Goal: Task Accomplishment & Management: Use online tool/utility

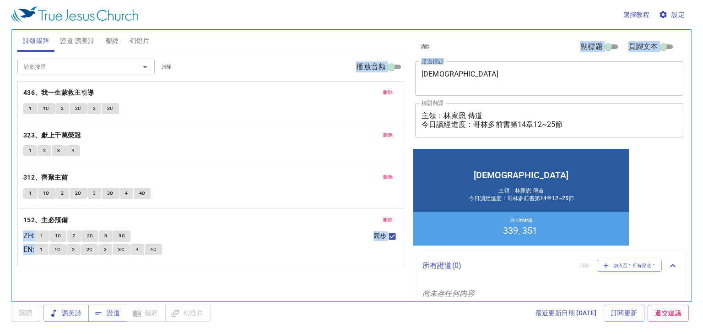
drag, startPoint x: 449, startPoint y: 67, endPoint x: 397, endPoint y: 70, distance: 51.3
click at [397, 70] on div "詩頌崇拜 證道 讚美詩 聖經 幻燈片 詩歌搜尋 詩歌搜尋 清除 播放音頻 刪除 436、我一生蒙救主引導 1 1C 2 2C 3 3C 刪除 323、獻上千[…" at bounding box center [352, 161] width 676 height 271
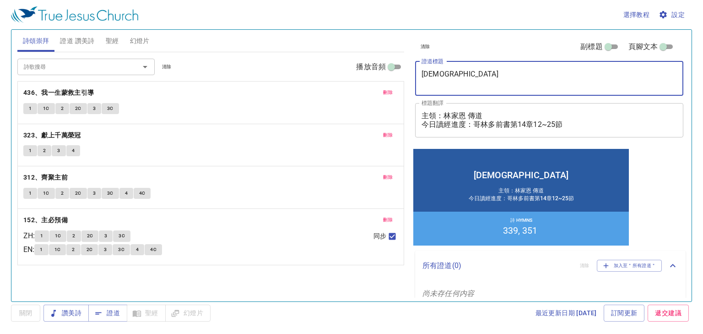
drag, startPoint x: 438, startPoint y: 76, endPoint x: 415, endPoint y: 76, distance: 23.8
click at [415, 76] on div "敬老會 x 證道標題" at bounding box center [549, 78] width 268 height 34
drag, startPoint x: 450, startPoint y: 81, endPoint x: 416, endPoint y: 70, distance: 35.6
click at [417, 70] on div "敬老會 x 證道標題" at bounding box center [549, 78] width 268 height 34
paste textarea "君子慎獨 Integrity in Solitude"
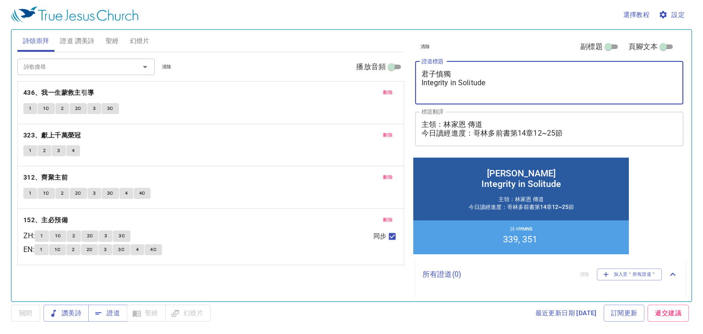
type textarea "君子慎獨 Integrity in Solitude"
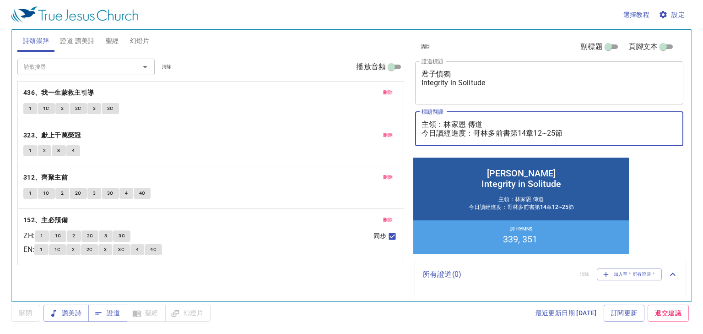
drag, startPoint x: 493, startPoint y: 125, endPoint x: 446, endPoint y: 126, distance: 47.1
click at [446, 126] on textarea "主領：林家恩 傳道 今日讀經進度：哥林多前書第14章12~25節" at bounding box center [549, 128] width 255 height 17
paste textarea "Deacon. Lydia Huang 黃惠珍 執事"
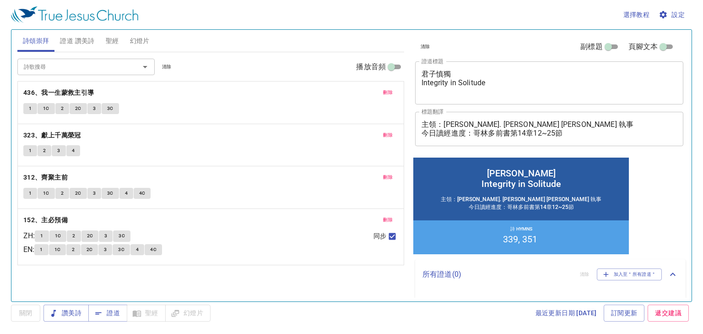
drag, startPoint x: 388, startPoint y: 289, endPoint x: 373, endPoint y: 279, distance: 17.1
click at [388, 289] on div "詩歌搜尋 詩歌搜尋 清除 播放音頻 刪除 436、我一生蒙救主引導 1 1C 2 2C 3 3C 刪除 323、獻上千萬榮冠 1 2 3 4 刪除 312、齊…" at bounding box center [210, 172] width 387 height 241
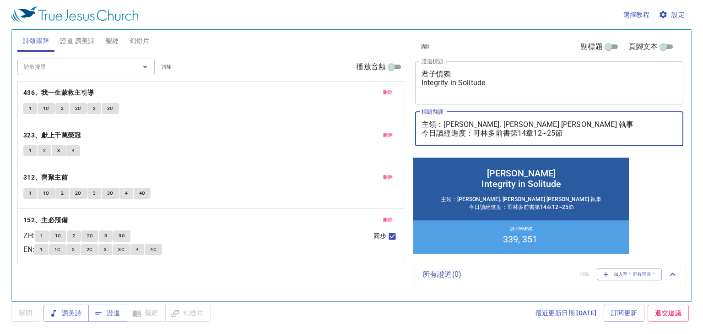
click at [575, 128] on textarea "主領：Deacon. Lydia Huang 黃惠珍 執事 今日讀經進度：哥林多前書第14章12~25節" at bounding box center [549, 128] width 255 height 17
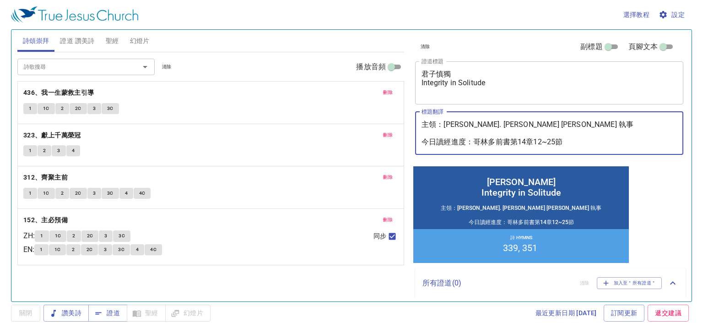
paste textarea "翻譯：Bro. [PERSON_NAME] 張富傑 弟兄"
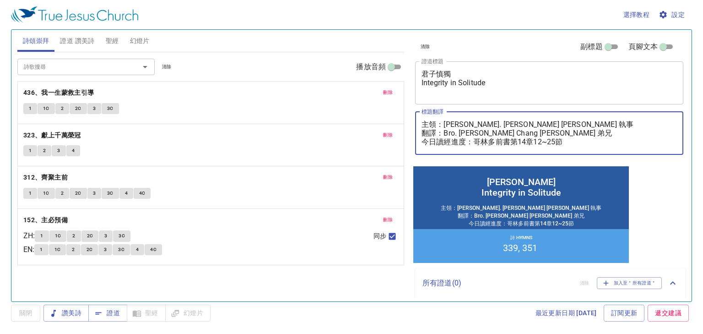
click at [527, 142] on textarea "主領：Deacon. Lydia Huang 黃惠珍 執事 翻譯：Bro. Aaron Chang 張富傑 弟兄 今日讀經進度：哥林多前書第14章12~25節" at bounding box center [549, 133] width 255 height 26
type textarea "主領：[PERSON_NAME]. [PERSON_NAME] 黃惠珍 執事 翻譯：Bro. [PERSON_NAME] 張富傑 弟兄 今日讀經進度：哥林多前…"
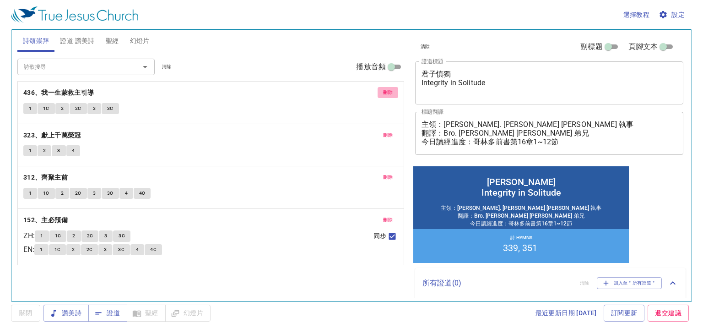
click at [388, 90] on span "刪除" at bounding box center [388, 92] width 10 height 8
click at [388, 131] on span "刪除" at bounding box center [388, 135] width 10 height 8
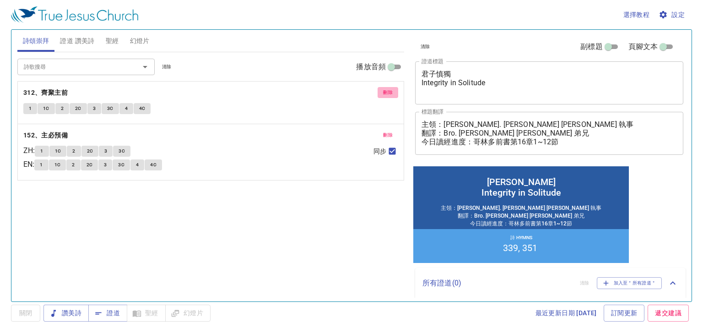
click at [388, 90] on span "刪除" at bounding box center [388, 92] width 10 height 8
click at [388, 131] on span "刪除" at bounding box center [388, 135] width 10 height 8
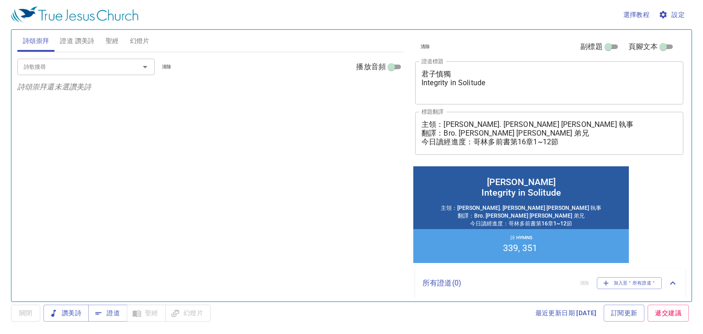
click at [388, 90] on p "詩頌崇拜還未選讚美詩" at bounding box center [210, 86] width 387 height 11
click at [71, 43] on span "證道 讚美詩" at bounding box center [77, 40] width 34 height 11
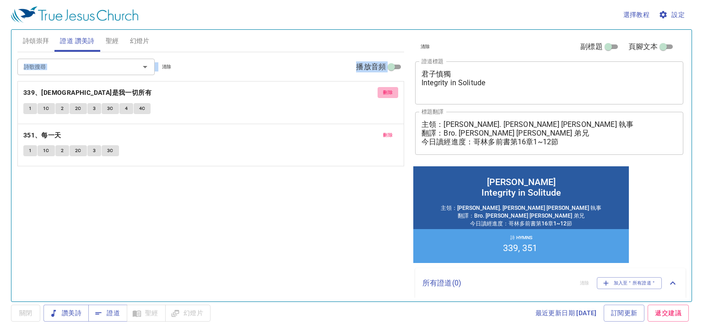
click at [394, 93] on button "刪除" at bounding box center [388, 92] width 21 height 11
click at [394, 130] on button "刪除" at bounding box center [388, 135] width 21 height 11
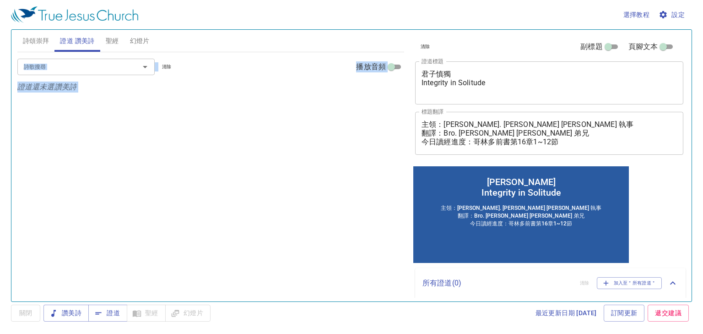
click at [89, 60] on div "詩歌搜尋" at bounding box center [85, 67] width 137 height 16
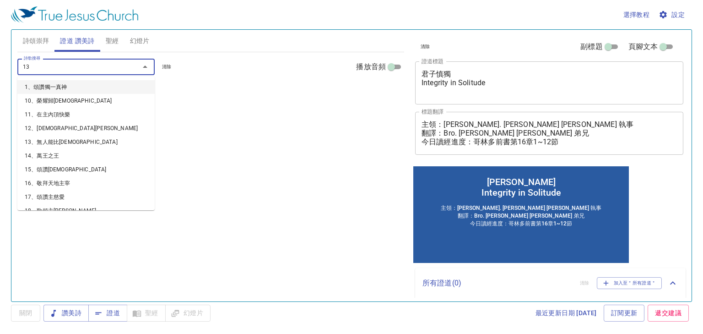
type input "133"
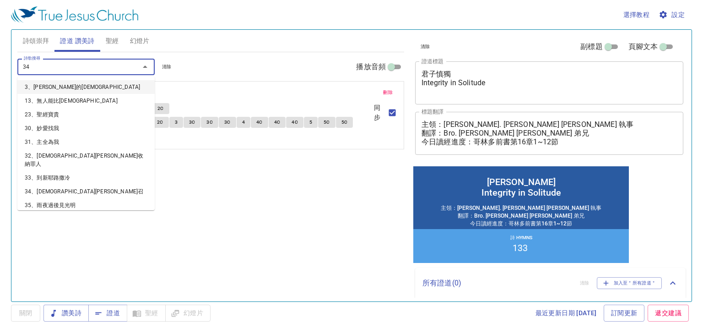
type input "343"
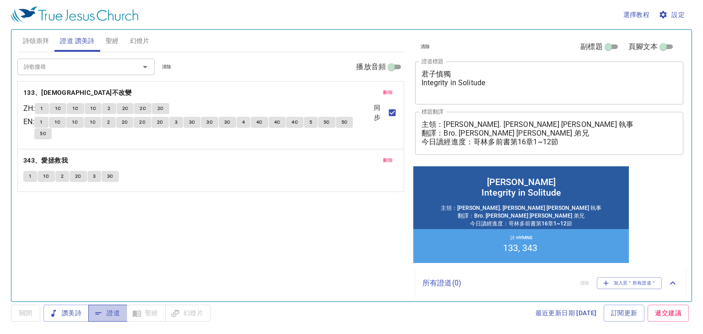
click at [103, 314] on span "證道" at bounding box center [108, 312] width 24 height 11
click at [41, 43] on span "詩頌崇拜" at bounding box center [36, 40] width 27 height 11
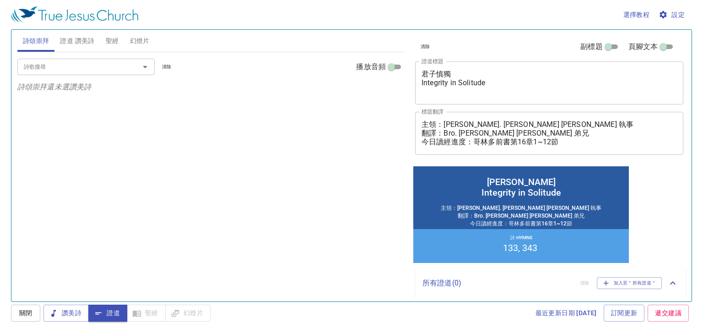
click at [69, 64] on input "詩歌搜尋" at bounding box center [72, 66] width 105 height 11
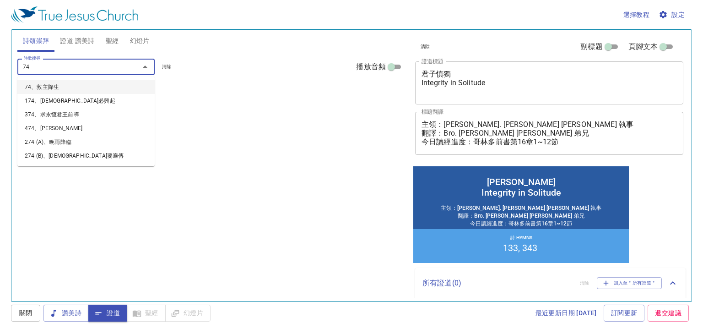
type input "7"
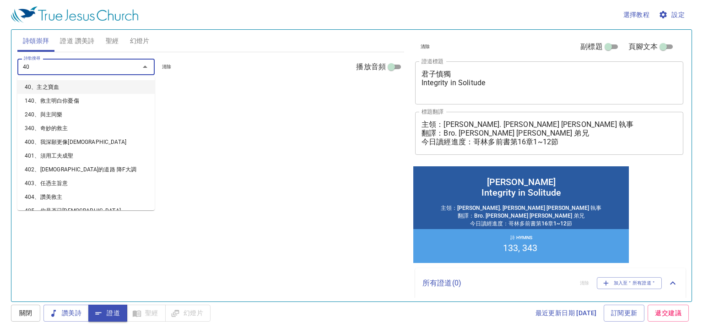
type input "400"
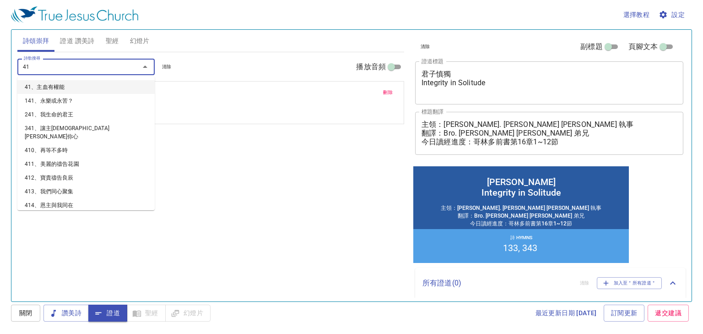
type input "411"
type input "415"
type input "416"
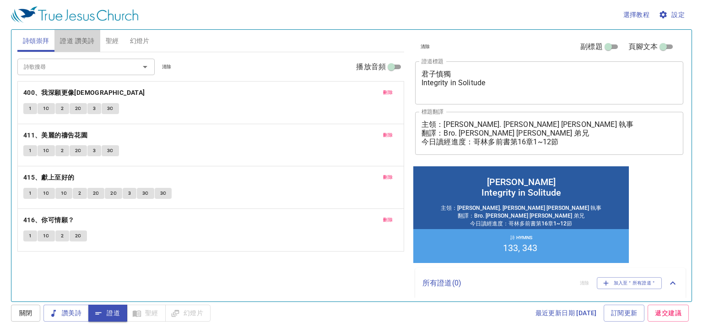
click at [66, 36] on span "證道 讚美詩" at bounding box center [77, 40] width 34 height 11
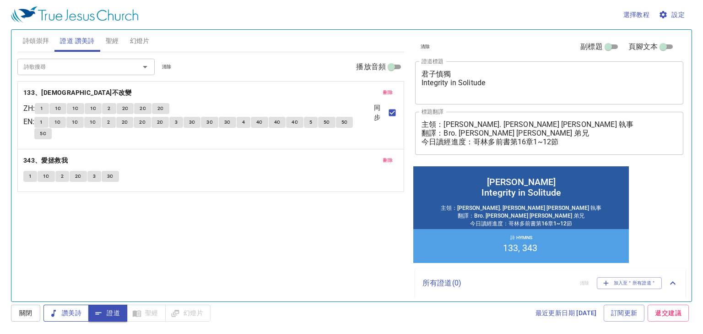
click at [70, 313] on span "讚美詩" at bounding box center [66, 312] width 31 height 11
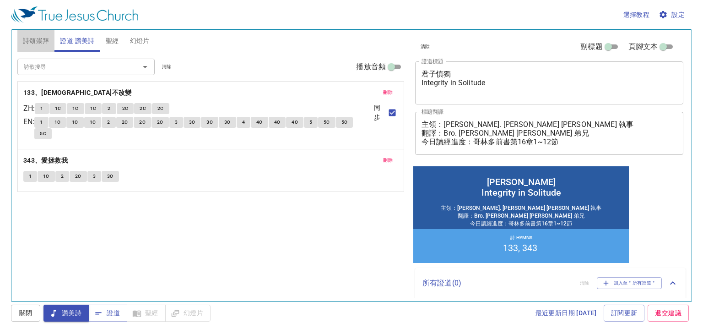
click at [37, 38] on span "詩頌崇拜" at bounding box center [36, 40] width 27 height 11
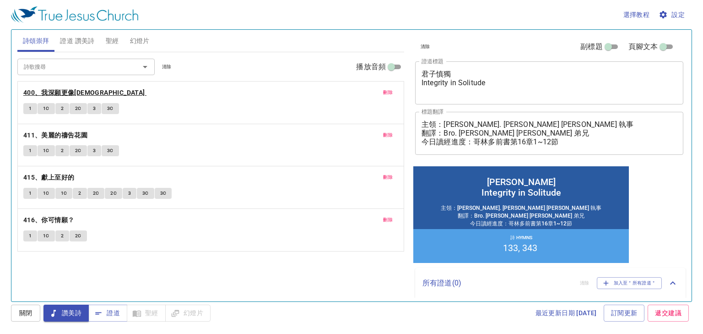
click at [48, 92] on b "400、我深願更像[DEMOGRAPHIC_DATA]" at bounding box center [84, 92] width 122 height 11
click at [28, 110] on button "1" at bounding box center [30, 108] width 14 height 11
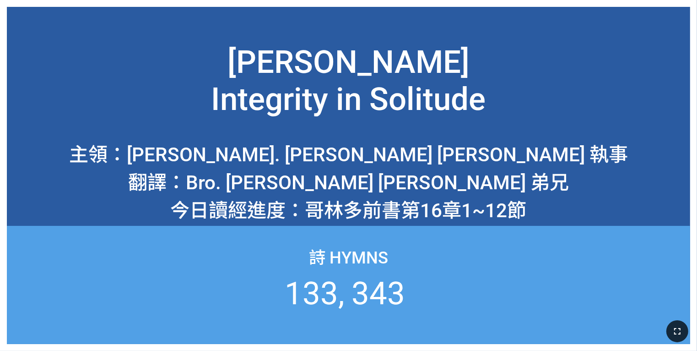
click at [672, 330] on icon "button" at bounding box center [677, 330] width 11 height 11
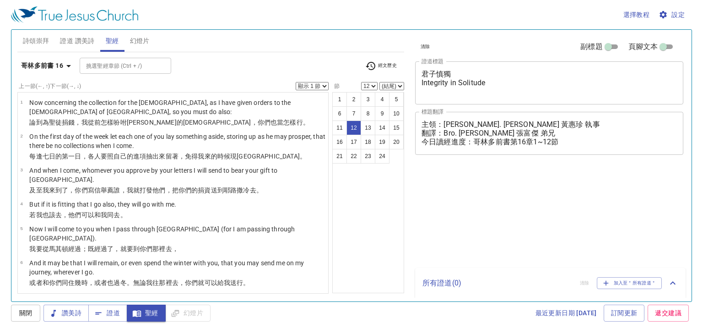
select select "12"
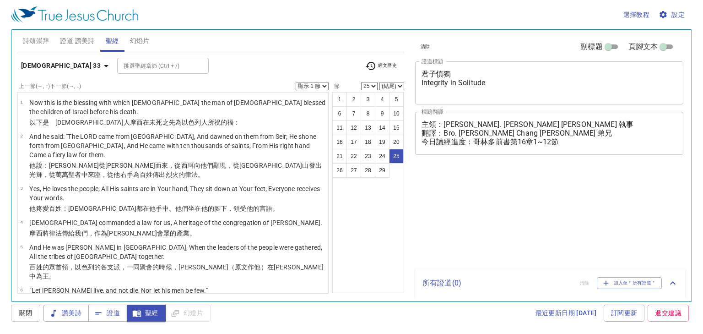
select select "25"
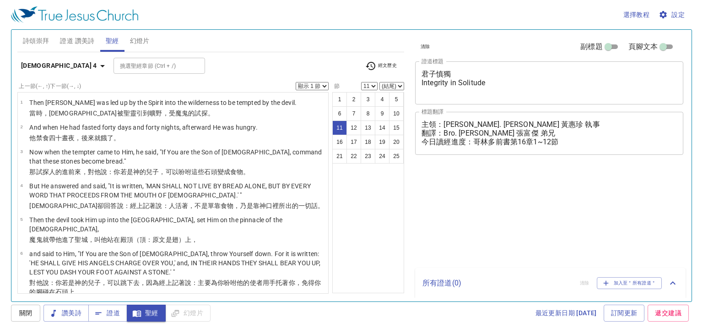
select select "11"
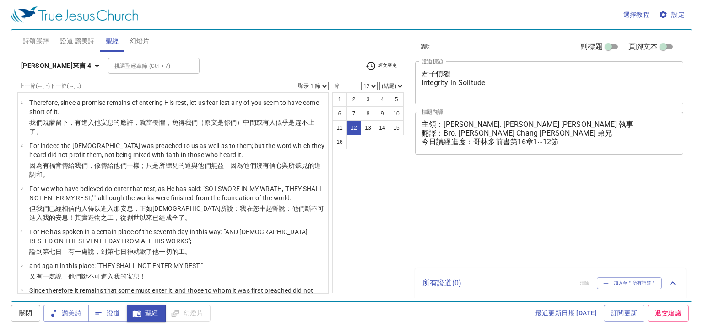
select select "12"
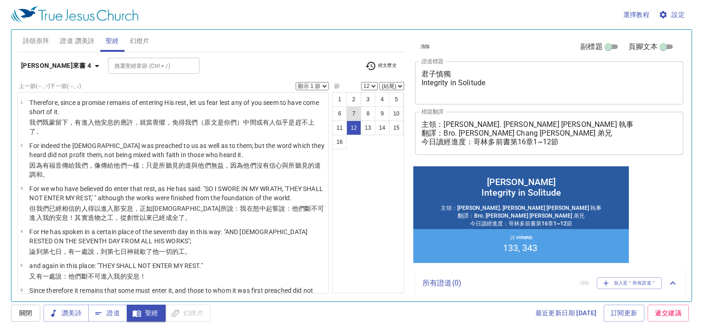
scroll to position [302, 0]
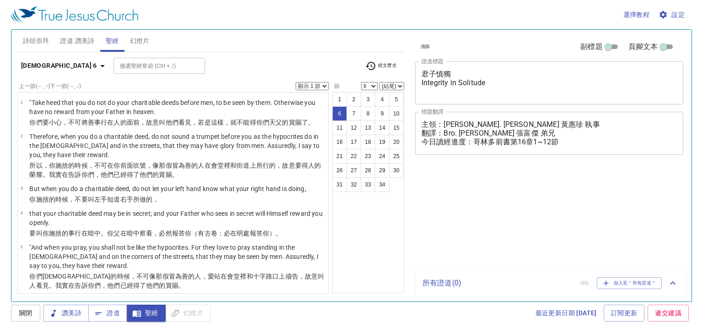
select select "6"
